Goal: Task Accomplishment & Management: Manage account settings

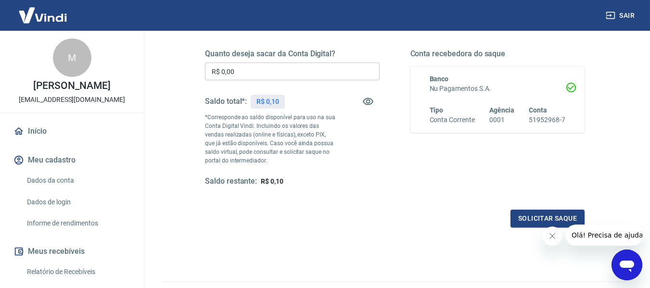
click at [64, 138] on link "Início" at bounding box center [72, 131] width 121 height 21
